Goal: Task Accomplishment & Management: Complete application form

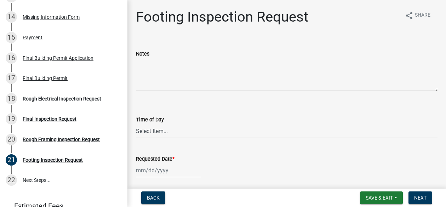
scroll to position [358, 0]
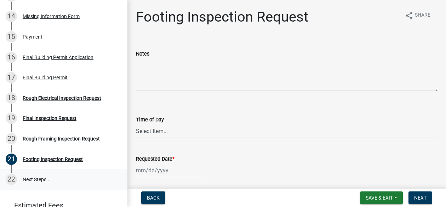
click at [35, 179] on link "22 Next Steps..." at bounding box center [63, 179] width 127 height 21
click at [14, 179] on div "22" at bounding box center [11, 179] width 11 height 11
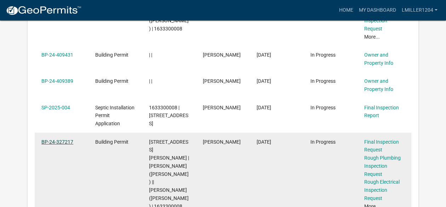
scroll to position [235, 0]
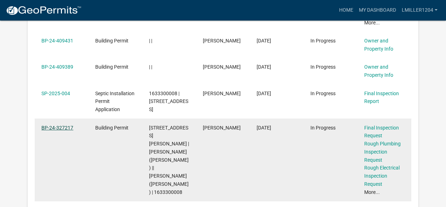
click at [58, 129] on link "BP-24-327217" at bounding box center [57, 128] width 32 height 6
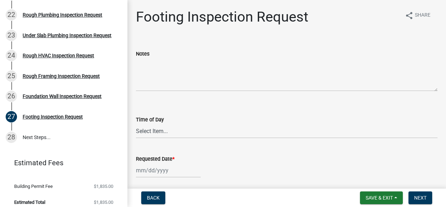
scroll to position [529, 0]
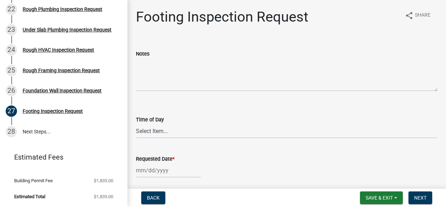
click at [119, 195] on li "Estimated Total $1,835.00" at bounding box center [63, 197] width 127 height 16
click at [28, 131] on link "28 Next Steps..." at bounding box center [63, 131] width 127 height 21
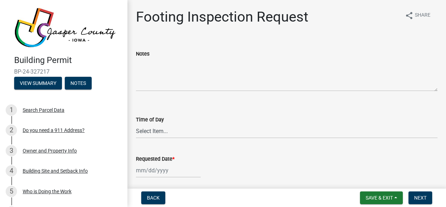
scroll to position [0, 0]
click at [80, 80] on button "Notes" at bounding box center [78, 83] width 27 height 13
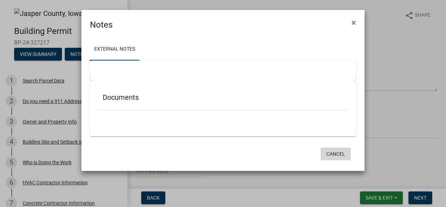
click at [335, 153] on button "Cancel" at bounding box center [336, 154] width 30 height 13
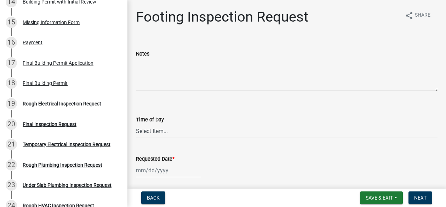
scroll to position [345, 0]
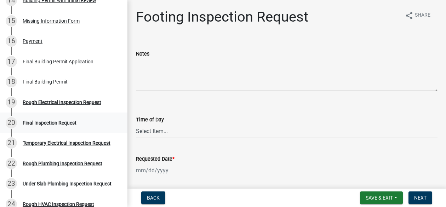
click at [48, 121] on div "Final Inspection Request" at bounding box center [50, 122] width 54 height 5
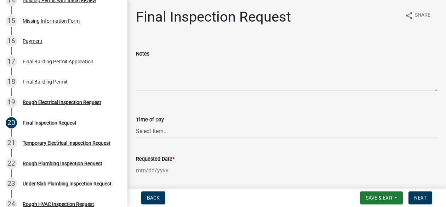
click at [154, 134] on select "Select Item... AM PM" at bounding box center [287, 131] width 302 height 15
click at [136, 124] on select "Select Item... AM PM" at bounding box center [287, 131] width 302 height 15
select select "2315d9a8-5d21-4356-beea-4cbbf8e81be2"
click at [139, 173] on div at bounding box center [168, 170] width 65 height 15
select select "8"
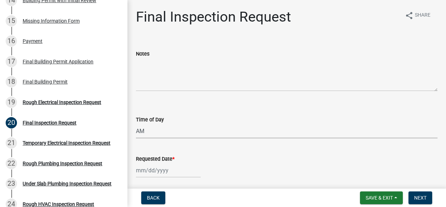
select select "2025"
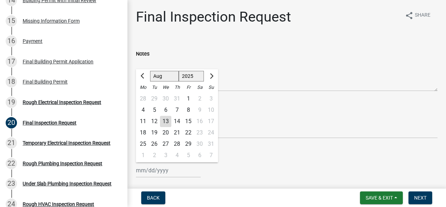
click at [143, 132] on div "18" at bounding box center [142, 132] width 11 height 11
type input "08/18/2025"
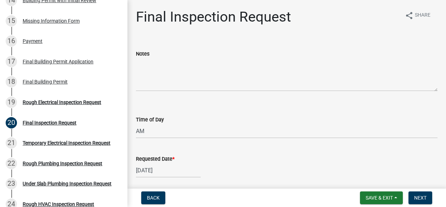
click at [205, 147] on div "Requested Date * 08/18/2025" at bounding box center [287, 161] width 302 height 33
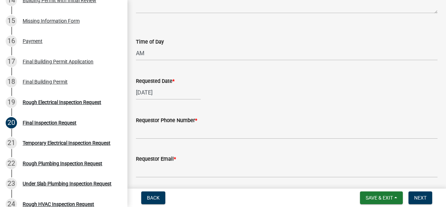
scroll to position [85, 0]
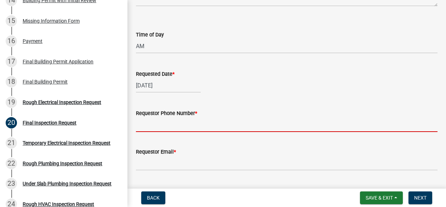
click at [184, 127] on input "Requestor Phone Number *" at bounding box center [287, 124] width 302 height 15
type input "5155207981"
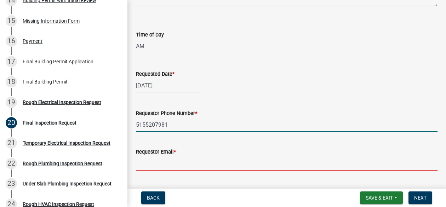
type input "wardtracya@yahoo.com"
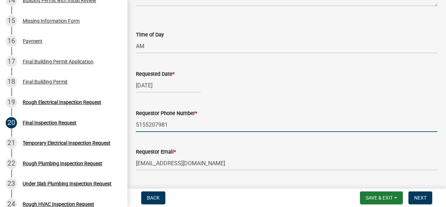
click at [202, 141] on div "Requestor Email * wardtracya@yahoo.com" at bounding box center [287, 154] width 302 height 33
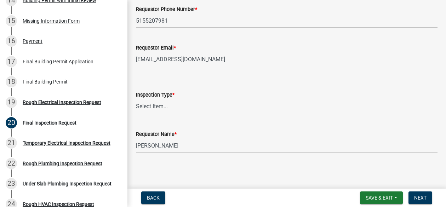
scroll to position [189, 0]
click at [155, 105] on select "Select Item... Final Inspection" at bounding box center [287, 106] width 302 height 15
click at [136, 99] on select "Select Item... Final Inspection" at bounding box center [287, 106] width 302 height 15
select select "3522bda7-a3dc-4c88-94a8-606a9c8e0ccb"
click at [190, 120] on div "Requestor Name * Brett Jennings" at bounding box center [287, 136] width 302 height 33
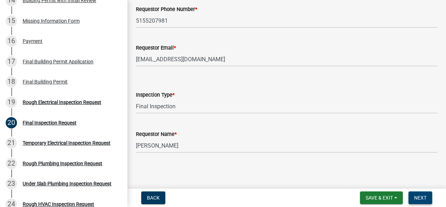
click at [418, 197] on span "Next" at bounding box center [420, 198] width 12 height 6
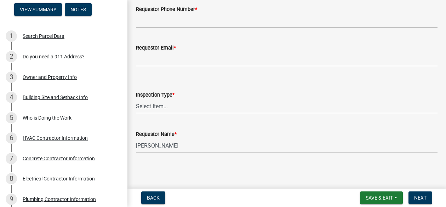
scroll to position [0, 0]
